Goal: Find specific page/section: Find specific page/section

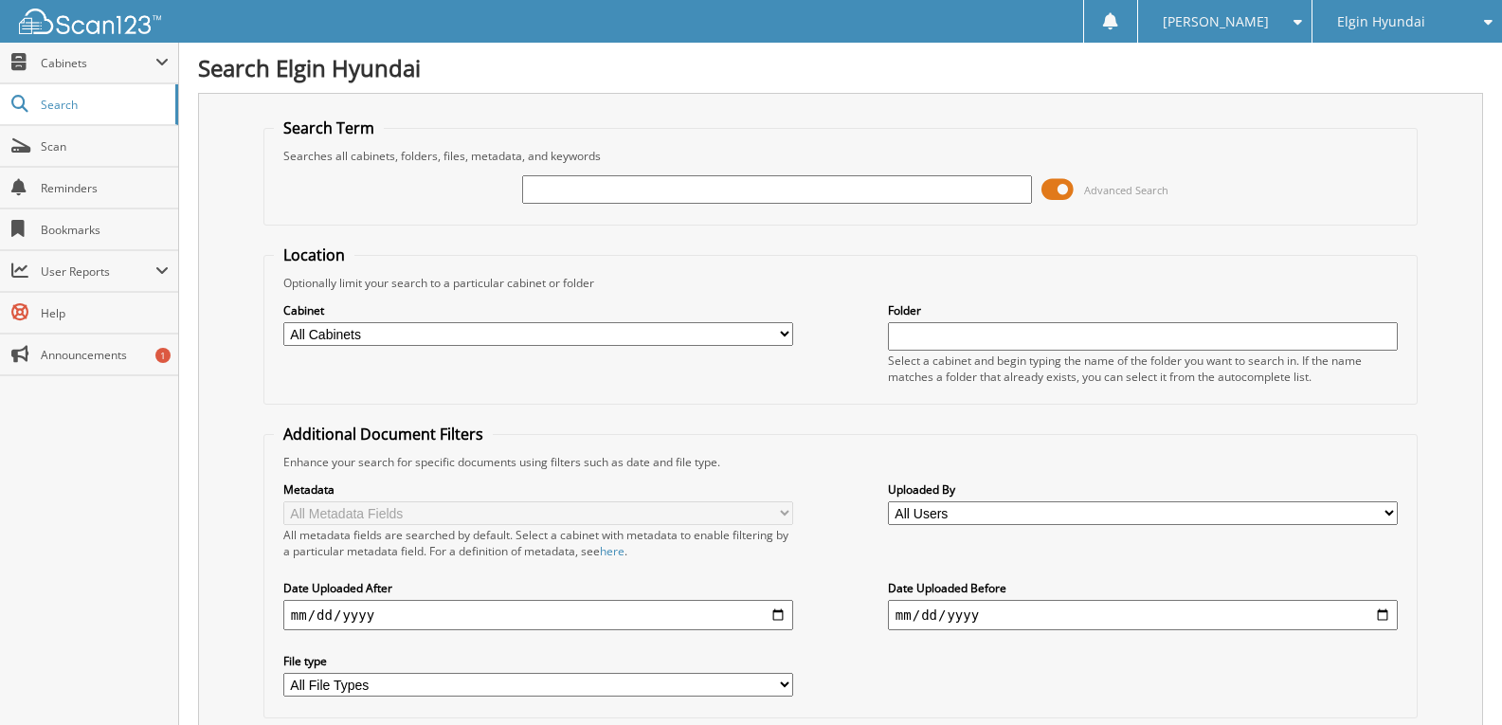
drag, startPoint x: 697, startPoint y: 165, endPoint x: 696, endPoint y: 176, distance: 11.4
click at [697, 167] on div "Advanced Search" at bounding box center [841, 189] width 1134 height 51
click at [698, 188] on input "text" at bounding box center [777, 189] width 510 height 28
type input "H23389"
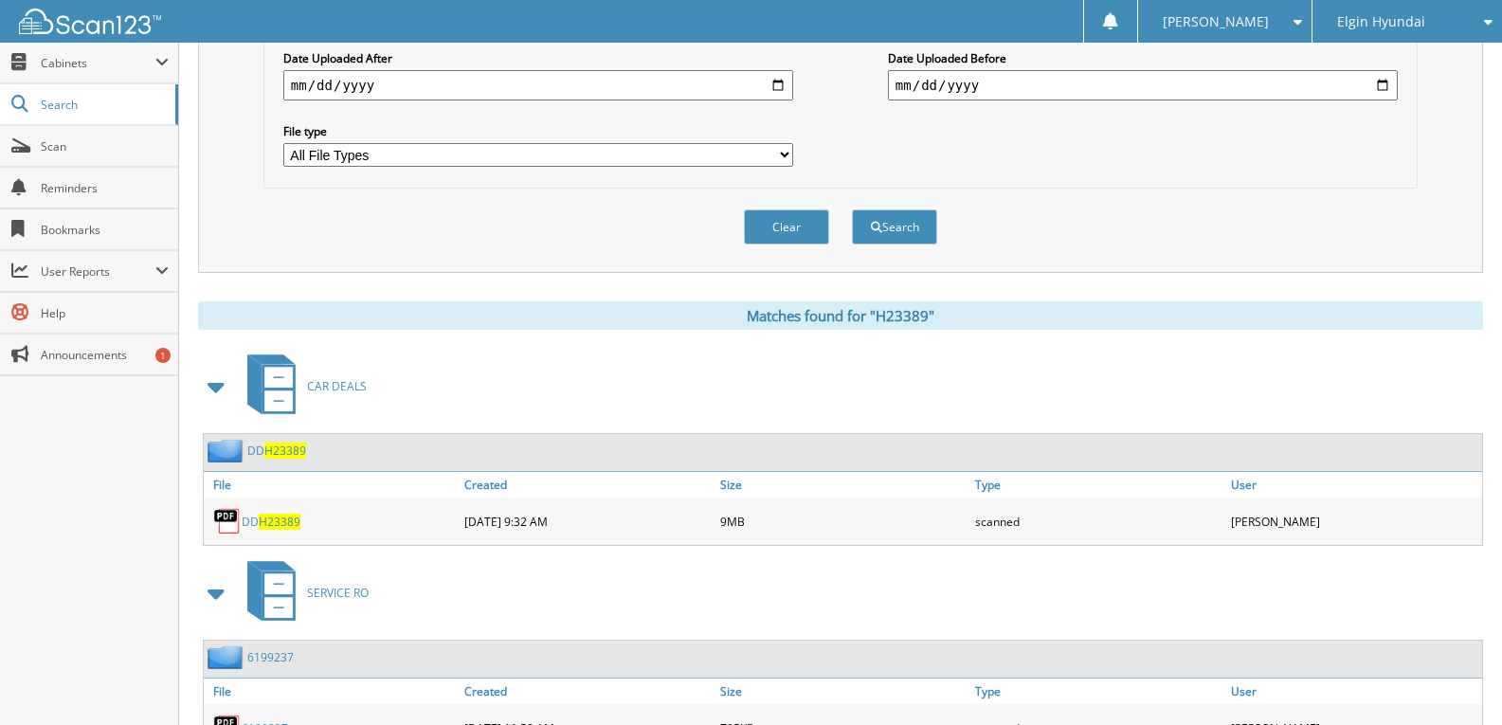
scroll to position [511, 0]
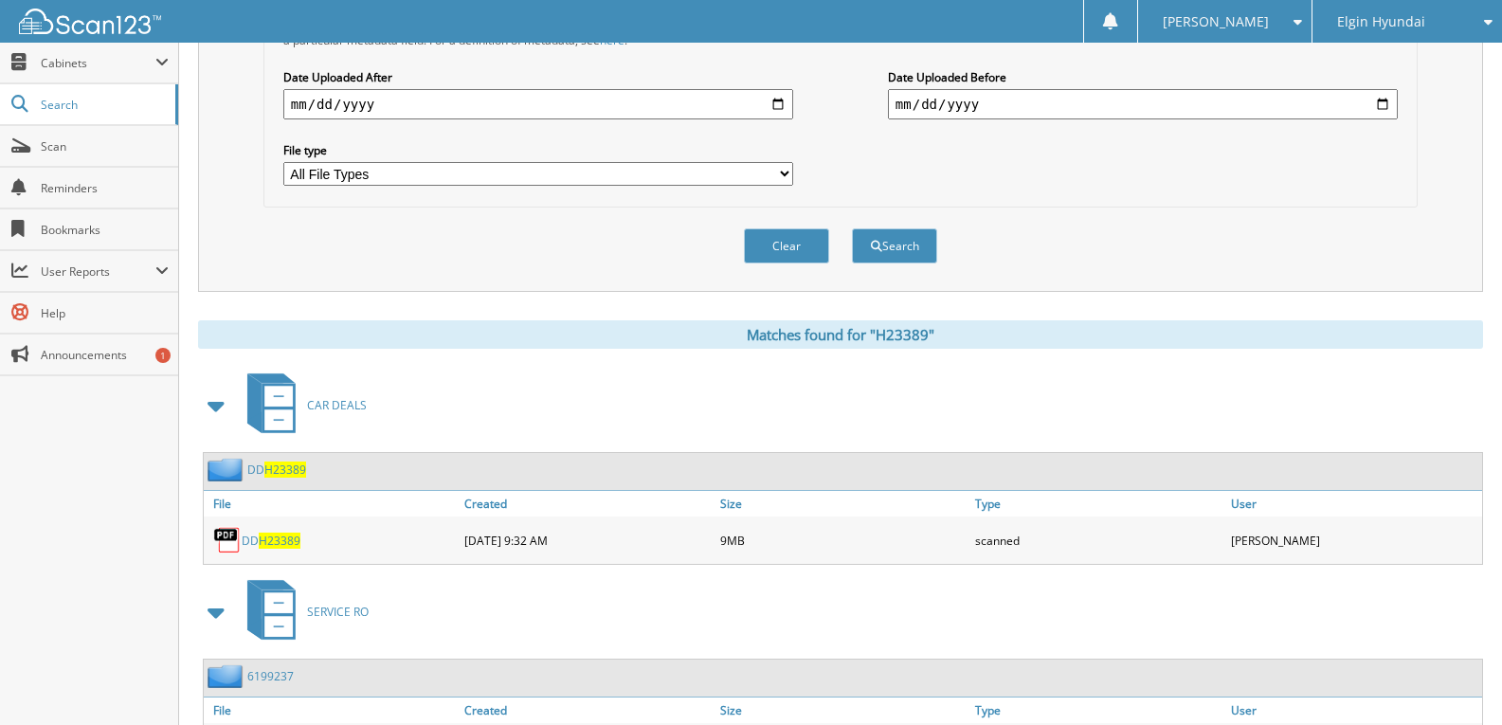
click at [1265, 16] on span "[PERSON_NAME]" at bounding box center [1216, 21] width 106 height 11
click at [1249, 92] on link "Logout" at bounding box center [1224, 92] width 173 height 33
